Goal: Information Seeking & Learning: Learn about a topic

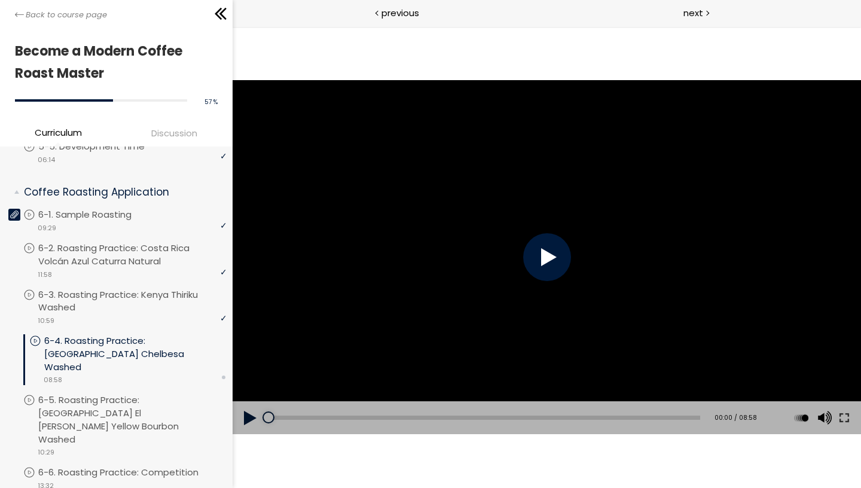
click at [542, 256] on div at bounding box center [547, 257] width 48 height 48
click at [848, 413] on button at bounding box center [844, 417] width 22 height 33
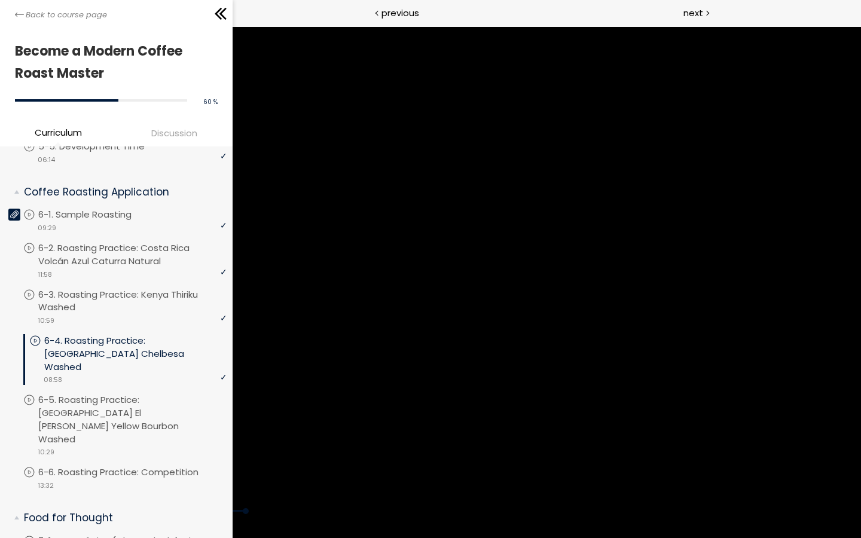
click at [773, 340] on div at bounding box center [430, 269] width 861 height 484
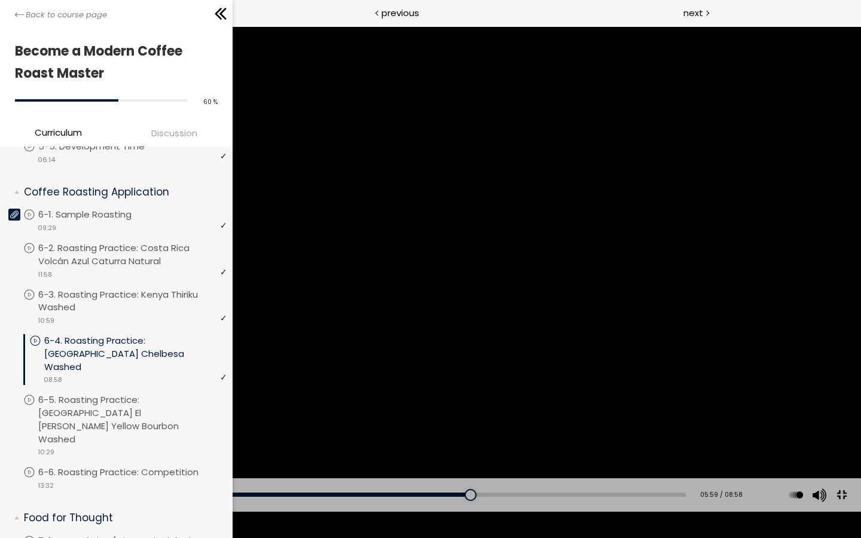
click at [773, 340] on div at bounding box center [430, 269] width 861 height 484
drag, startPoint x: 477, startPoint y: 525, endPoint x: 444, endPoint y: 523, distance: 33.0
click at [444, 487] on div at bounding box center [441, 495] width 12 height 12
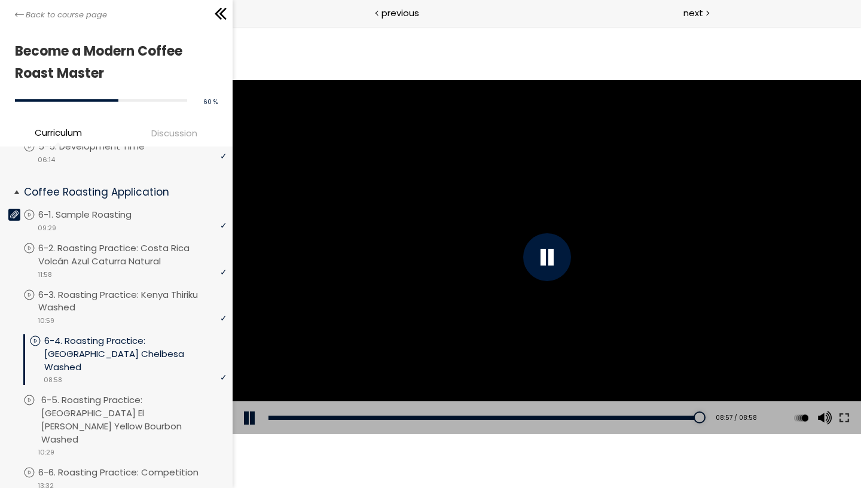
click at [180, 394] on p "6-5. Roasting Practice: [GEOGRAPHIC_DATA] El [PERSON_NAME] Yellow Bourbon Washed" at bounding box center [135, 420] width 188 height 52
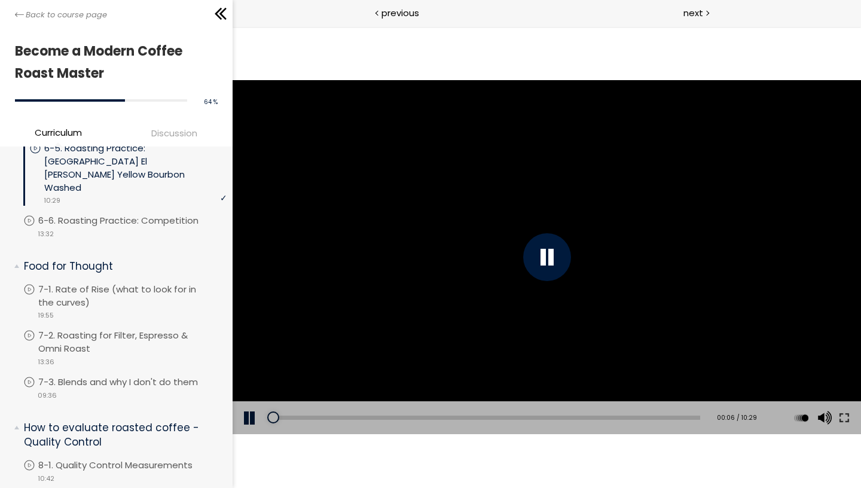
scroll to position [984, 0]
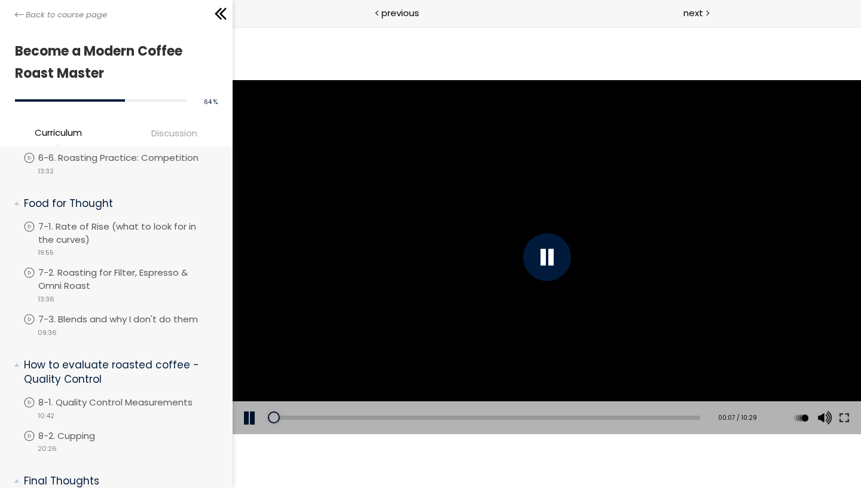
click at [631, 258] on div "[Notice] Next to the "PR-5648" label in the upper right corner, it says [Guatem…" at bounding box center [546, 256] width 629 height 353
